Goal: Find specific page/section: Find specific page/section

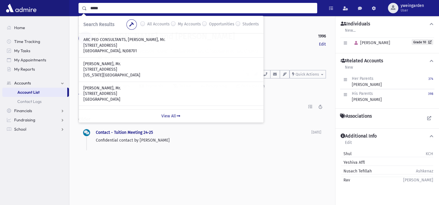
scroll to position [154, 0]
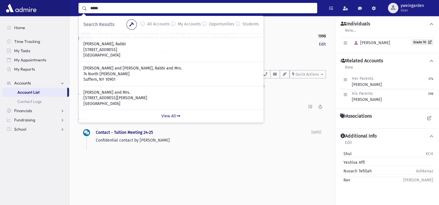
click at [168, 10] on input "*****" at bounding box center [202, 8] width 230 height 10
type input "*****"
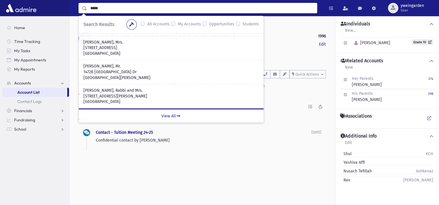
scroll to position [68, 0]
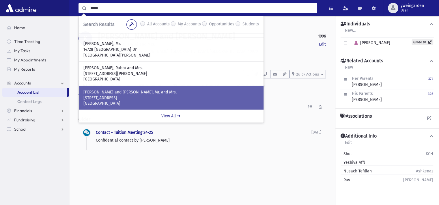
click at [107, 94] on p "[PERSON_NAME] and [PERSON_NAME], Mr. and Mrs." at bounding box center [171, 93] width 176 height 6
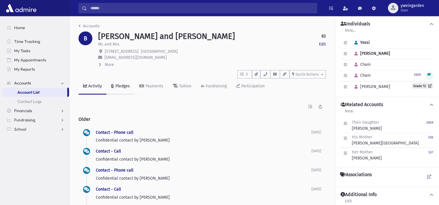
click at [119, 87] on div "Pledges" at bounding box center [122, 86] width 16 height 5
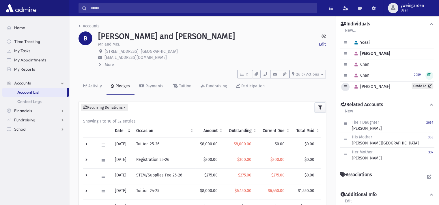
click at [345, 86] on icon "button" at bounding box center [345, 87] width 3 height 4
click at [323, 49] on p "581 Union Road Spring Valley, NY 10977" at bounding box center [212, 52] width 228 height 6
click at [107, 65] on span "More" at bounding box center [109, 64] width 9 height 5
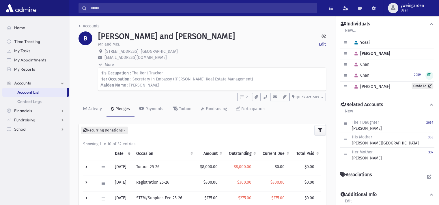
click at [107, 65] on span "More" at bounding box center [109, 64] width 9 height 5
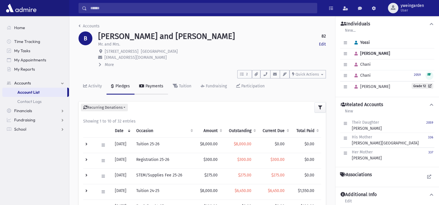
click at [155, 88] on div "Payments" at bounding box center [153, 86] width 19 height 5
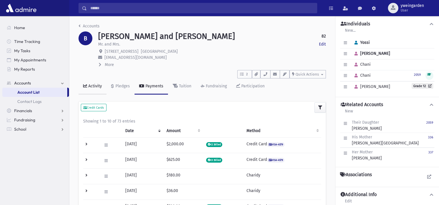
click at [88, 84] on div "Activity" at bounding box center [94, 86] width 15 height 5
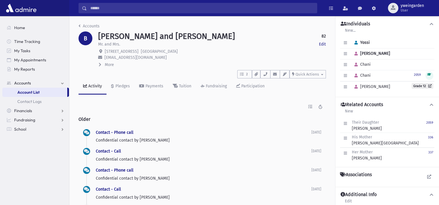
scroll to position [38, 0]
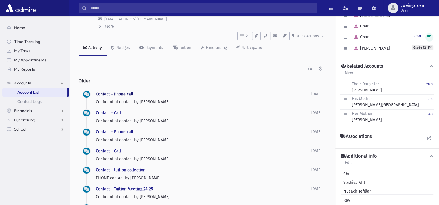
click at [120, 94] on link "Contact - Phone call" at bounding box center [115, 94] width 38 height 5
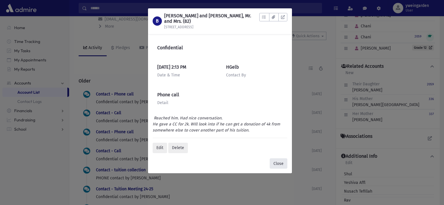
click at [279, 164] on button "Close" at bounding box center [278, 164] width 18 height 10
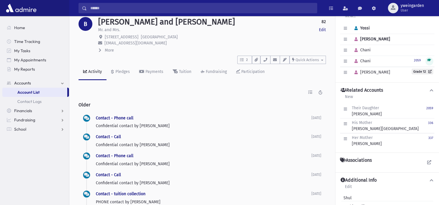
scroll to position [0, 0]
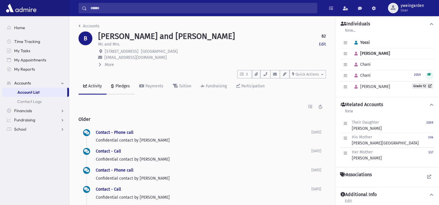
click at [117, 89] on link "Pledges" at bounding box center [121, 87] width 28 height 16
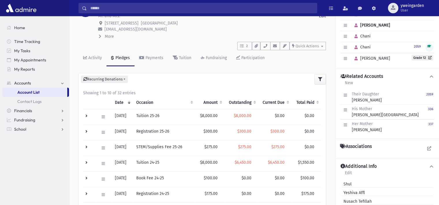
scroll to position [38, 0]
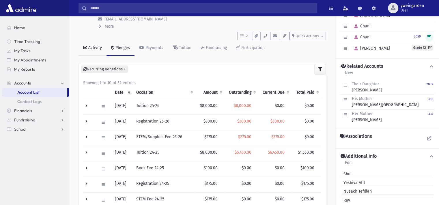
click at [91, 53] on link "Activity" at bounding box center [93, 48] width 28 height 16
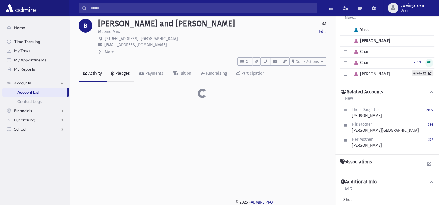
scroll to position [38, 0]
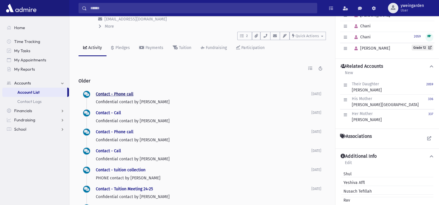
click at [131, 94] on link "Contact - Phone call" at bounding box center [115, 94] width 38 height 5
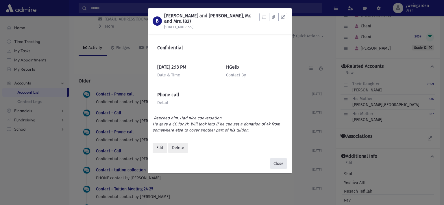
click at [276, 162] on button "Close" at bounding box center [278, 164] width 18 height 10
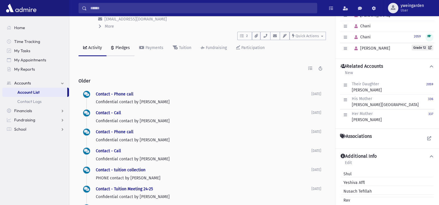
click at [128, 49] on div "Pledges" at bounding box center [122, 47] width 16 height 5
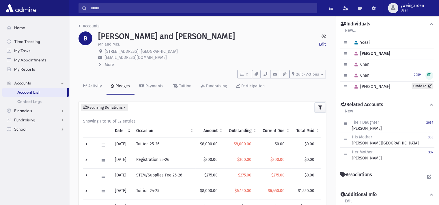
scroll to position [38, 0]
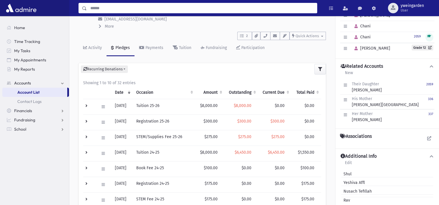
click at [182, 12] on input "Search" at bounding box center [202, 8] width 230 height 10
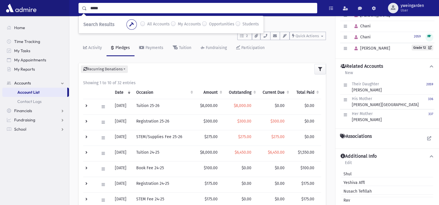
type input "*****"
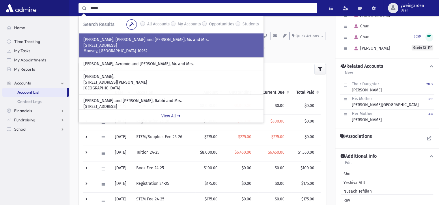
click at [124, 47] on p "1 Willows Rd" at bounding box center [171, 46] width 176 height 6
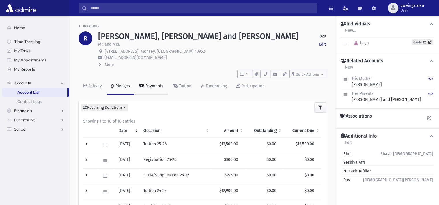
click at [150, 88] on div "Payments" at bounding box center [153, 86] width 19 height 5
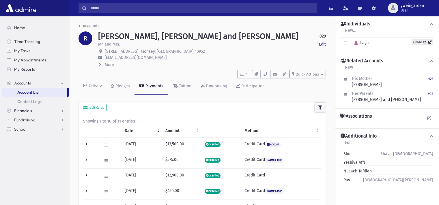
scroll to position [38, 0]
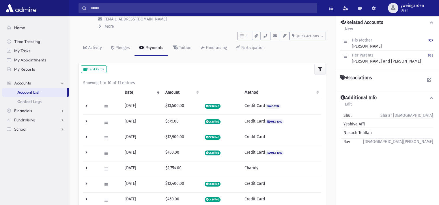
click at [89, 105] on td at bounding box center [90, 107] width 15 height 16
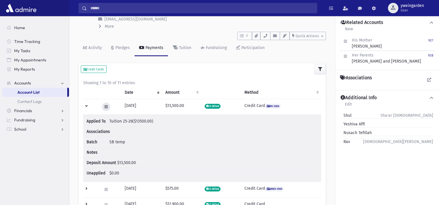
click at [105, 107] on icon at bounding box center [106, 107] width 3 height 4
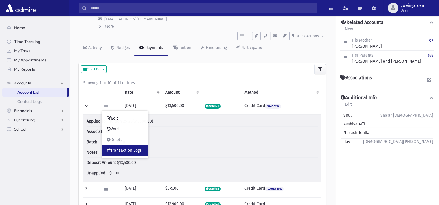
click at [131, 151] on link "Transaction Logs" at bounding box center [125, 150] width 46 height 11
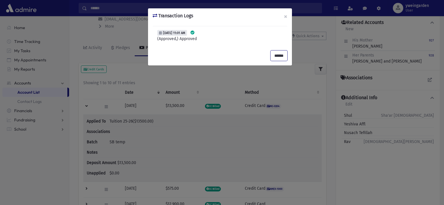
click at [278, 55] on input "******" at bounding box center [278, 56] width 17 height 10
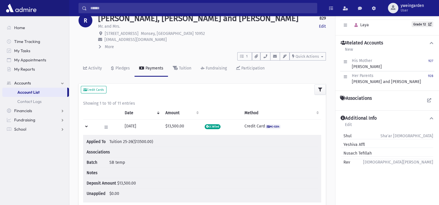
scroll to position [0, 0]
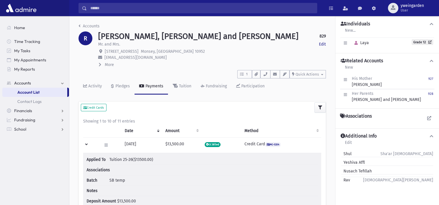
click at [218, 10] on input "Search" at bounding box center [202, 8] width 230 height 10
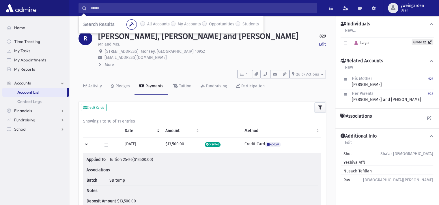
click at [215, 60] on p "dreich225@gmail.com" at bounding box center [212, 58] width 228 height 6
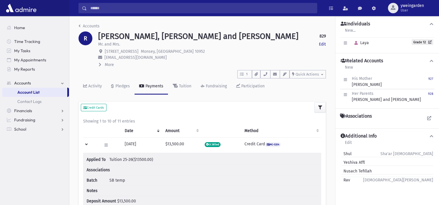
click at [199, 11] on input "Search" at bounding box center [202, 8] width 230 height 10
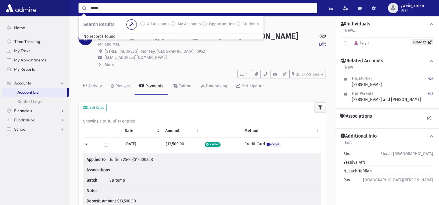
type input "*****"
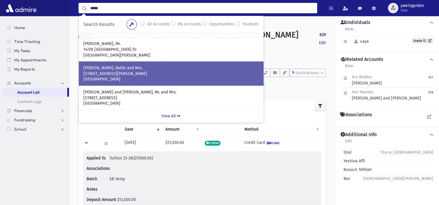
scroll to position [38, 0]
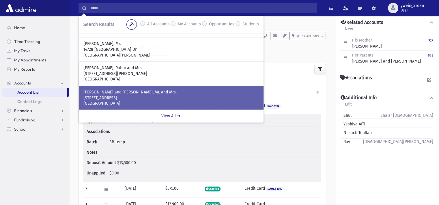
click at [113, 94] on p "[PERSON_NAME] and [PERSON_NAME], Mr. and Mrs." at bounding box center [171, 93] width 176 height 6
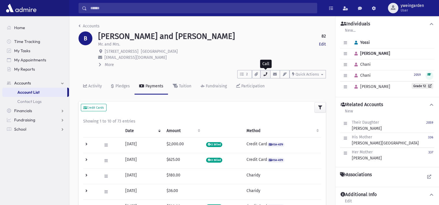
click at [267, 73] on icon "button" at bounding box center [265, 74] width 5 height 4
